Goal: Book appointment/travel/reservation

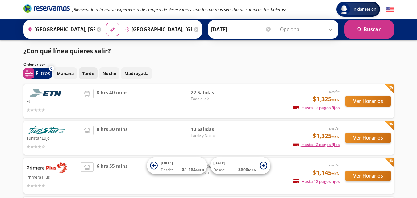
click at [91, 72] on p "Tarde" at bounding box center [88, 73] width 12 height 6
click at [380, 26] on button "search [GEOGRAPHIC_DATA]" at bounding box center [369, 29] width 49 height 19
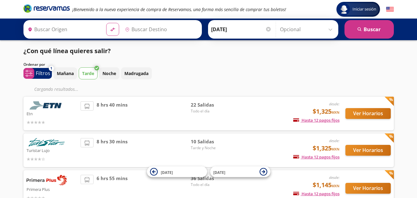
type input "[GEOGRAPHIC_DATA], [GEOGRAPHIC_DATA]"
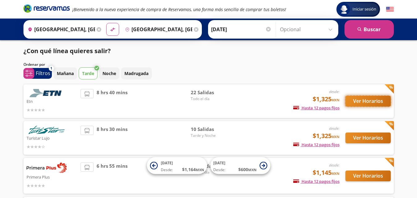
click at [371, 102] on button "Ver Horarios" at bounding box center [368, 101] width 45 height 11
click at [37, 138] on p "Turistar Lujo" at bounding box center [52, 137] width 51 height 7
click at [42, 133] on img at bounding box center [47, 130] width 40 height 8
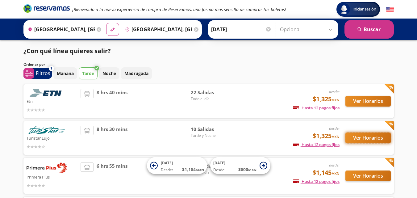
click at [374, 137] on button "Ver Horarios" at bounding box center [368, 138] width 45 height 11
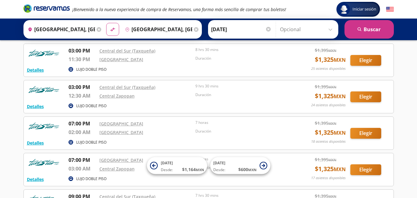
scroll to position [32, 0]
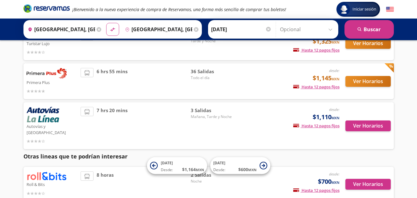
scroll to position [94, 0]
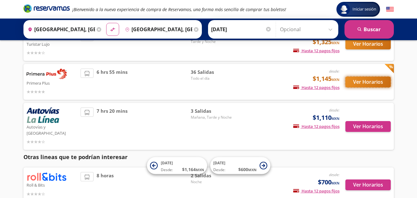
click at [363, 83] on button "Ver Horarios" at bounding box center [368, 82] width 45 height 11
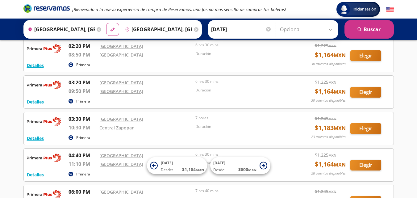
scroll to position [474, 0]
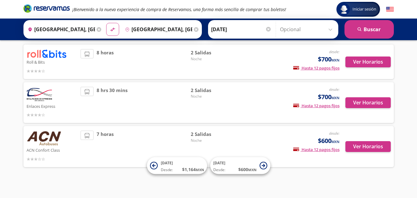
scroll to position [94, 0]
